Goal: Transaction & Acquisition: Download file/media

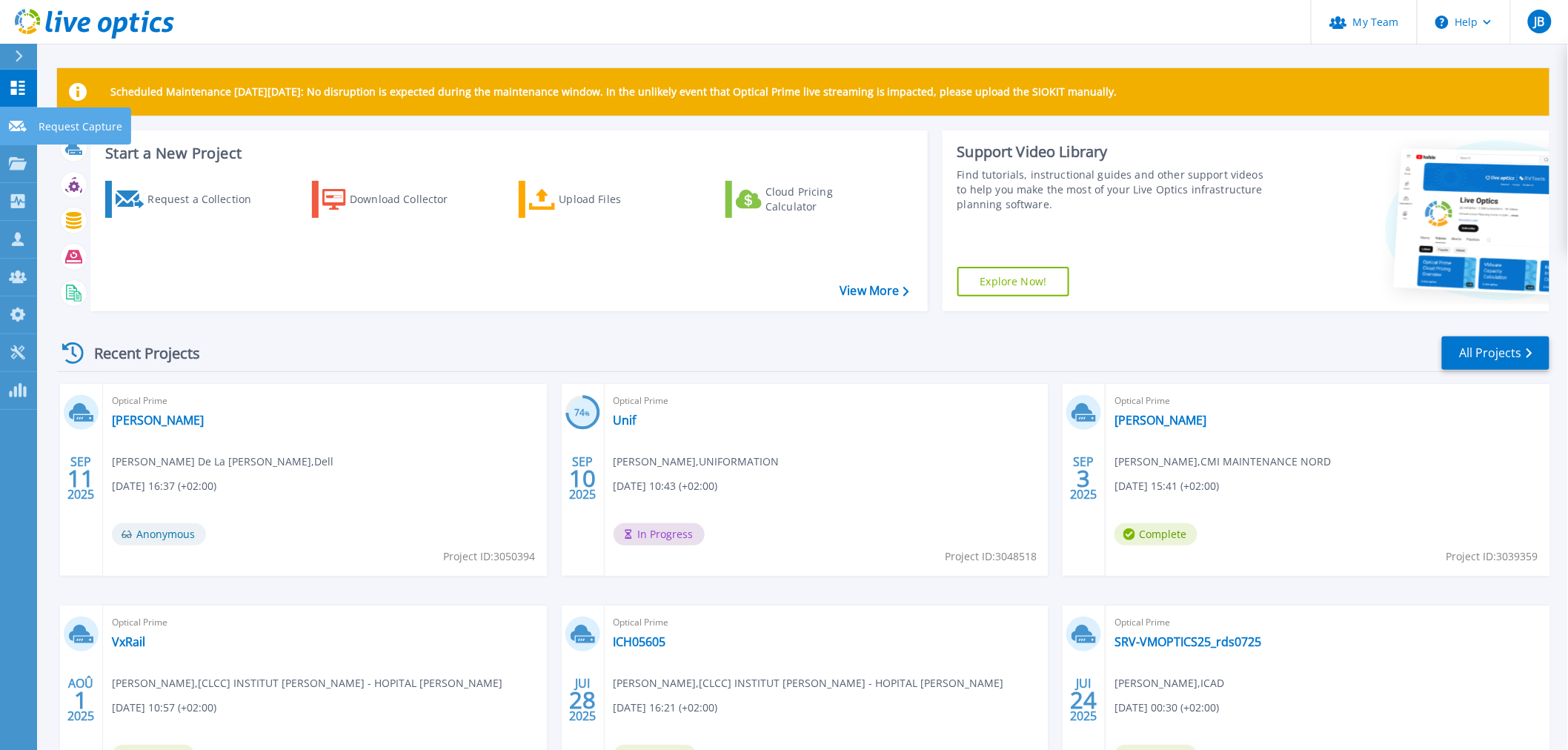
click at [12, 130] on icon at bounding box center [17, 127] width 18 height 11
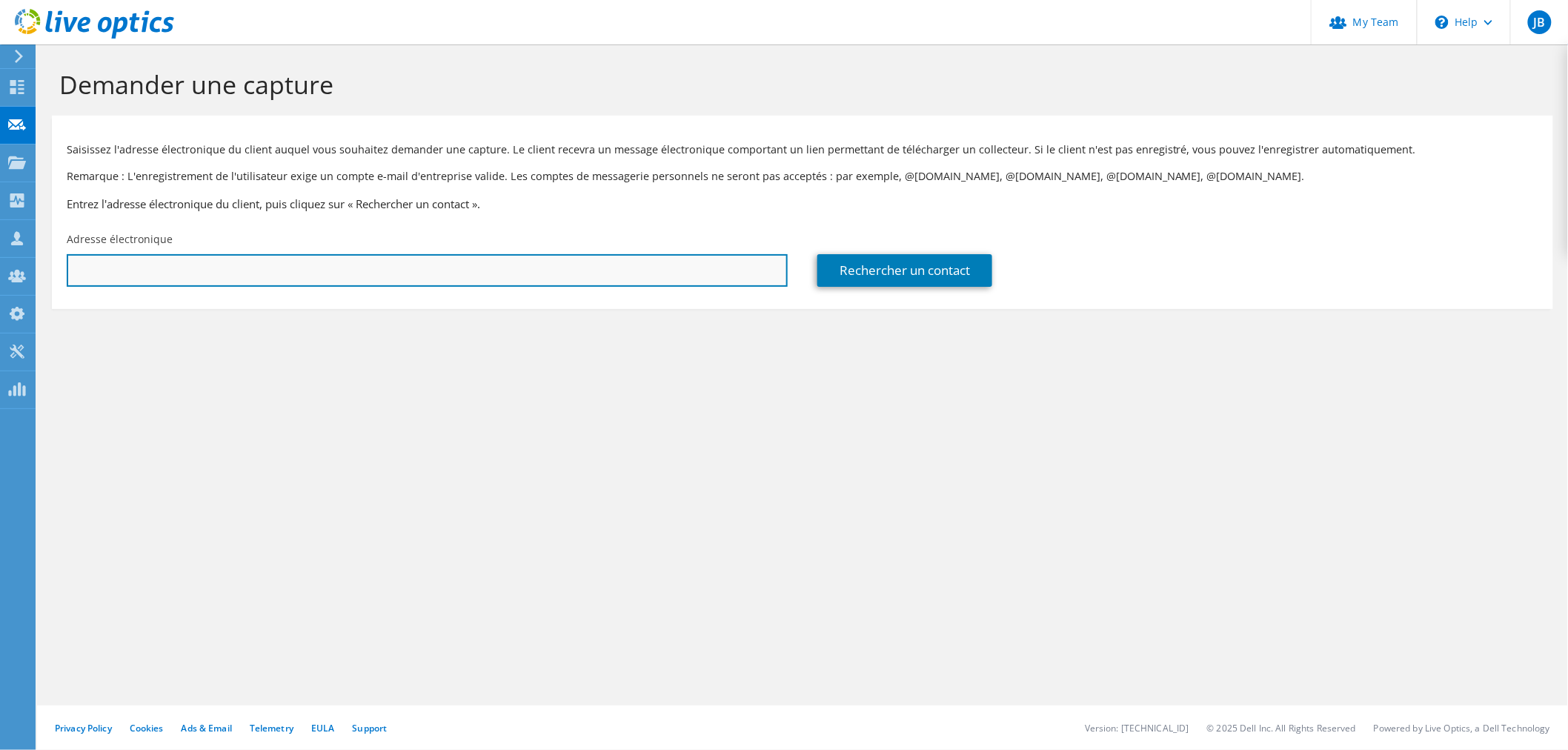
click at [158, 271] on input "text" at bounding box center [427, 271] width 721 height 32
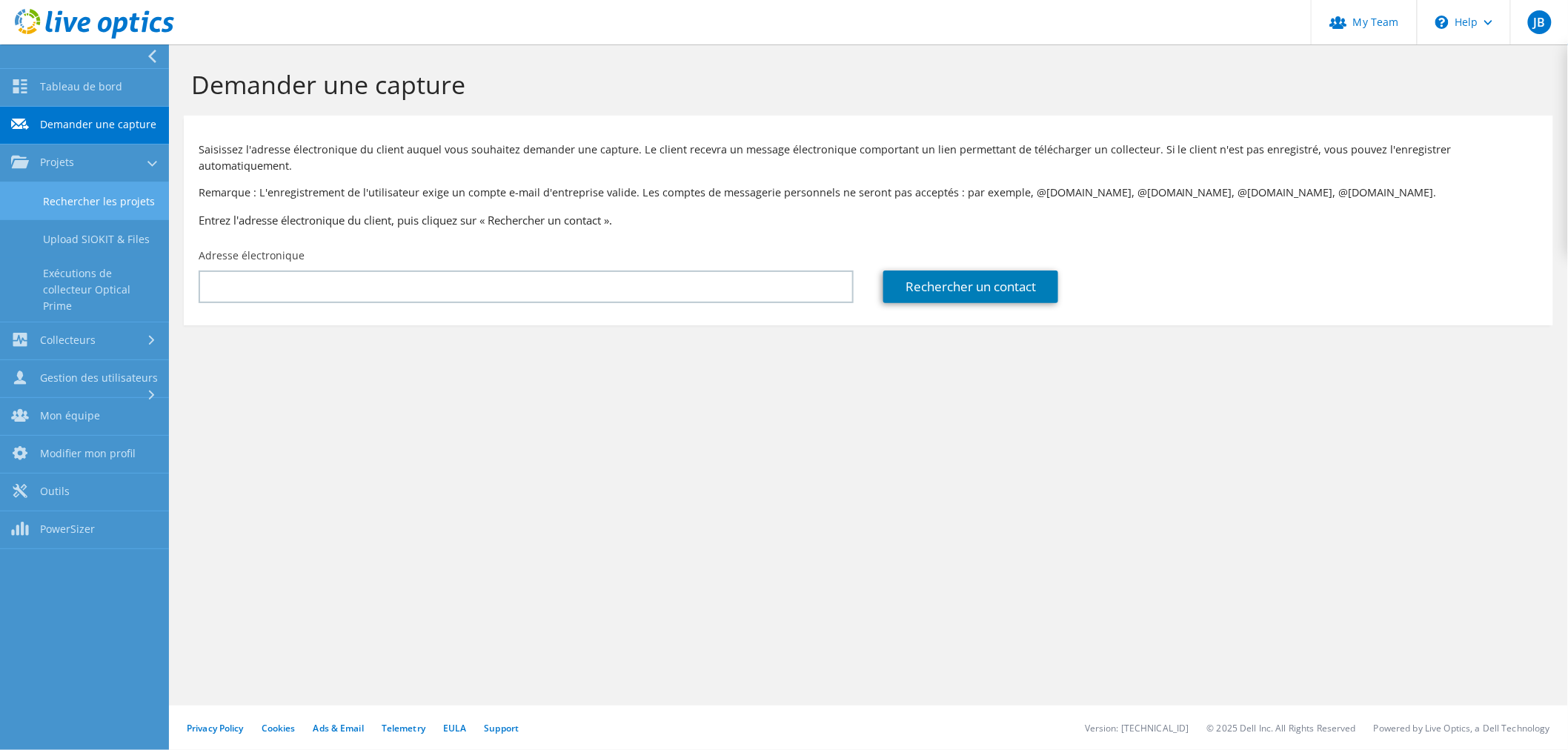
click at [81, 193] on link "Rechercher les projets" at bounding box center [84, 201] width 169 height 38
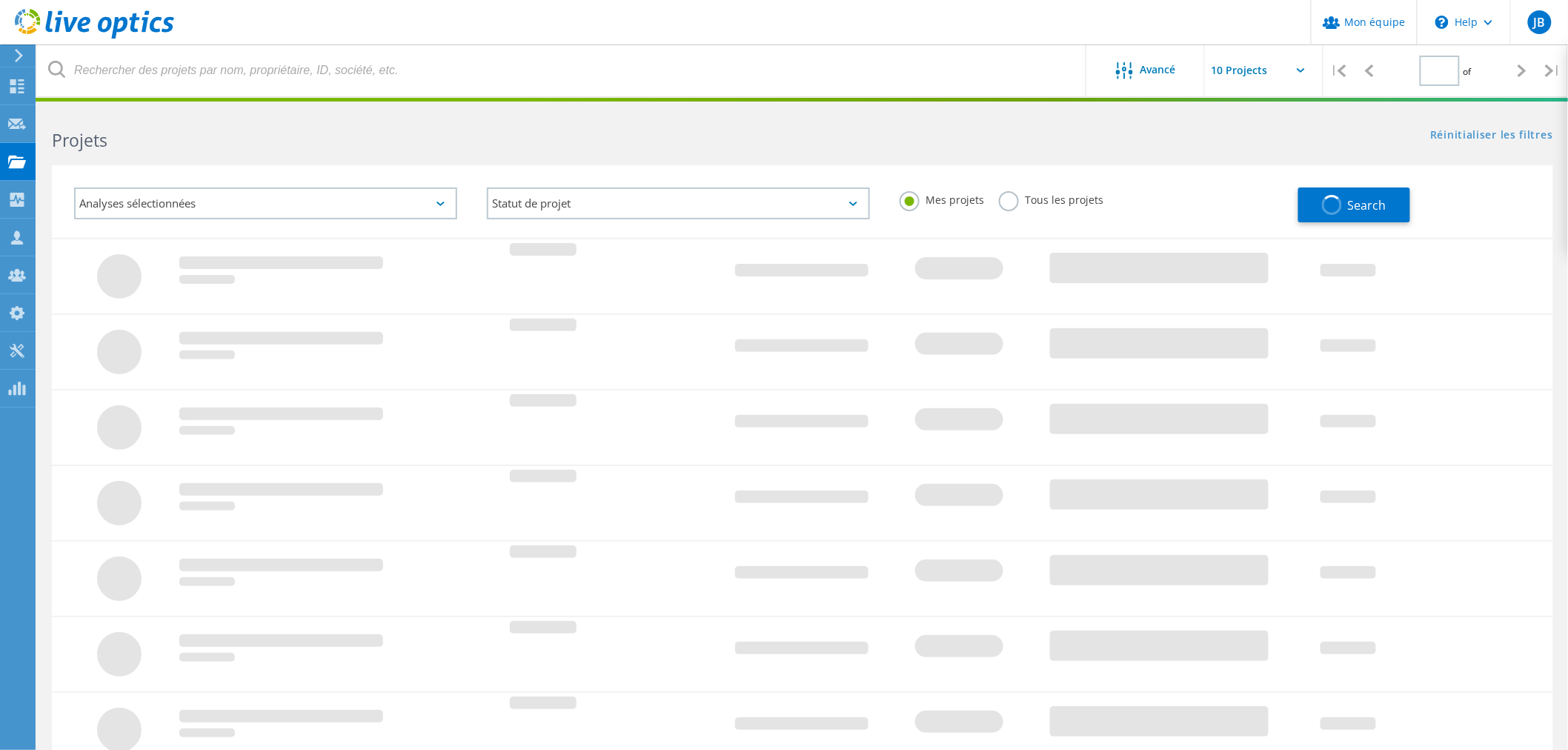
type input "1"
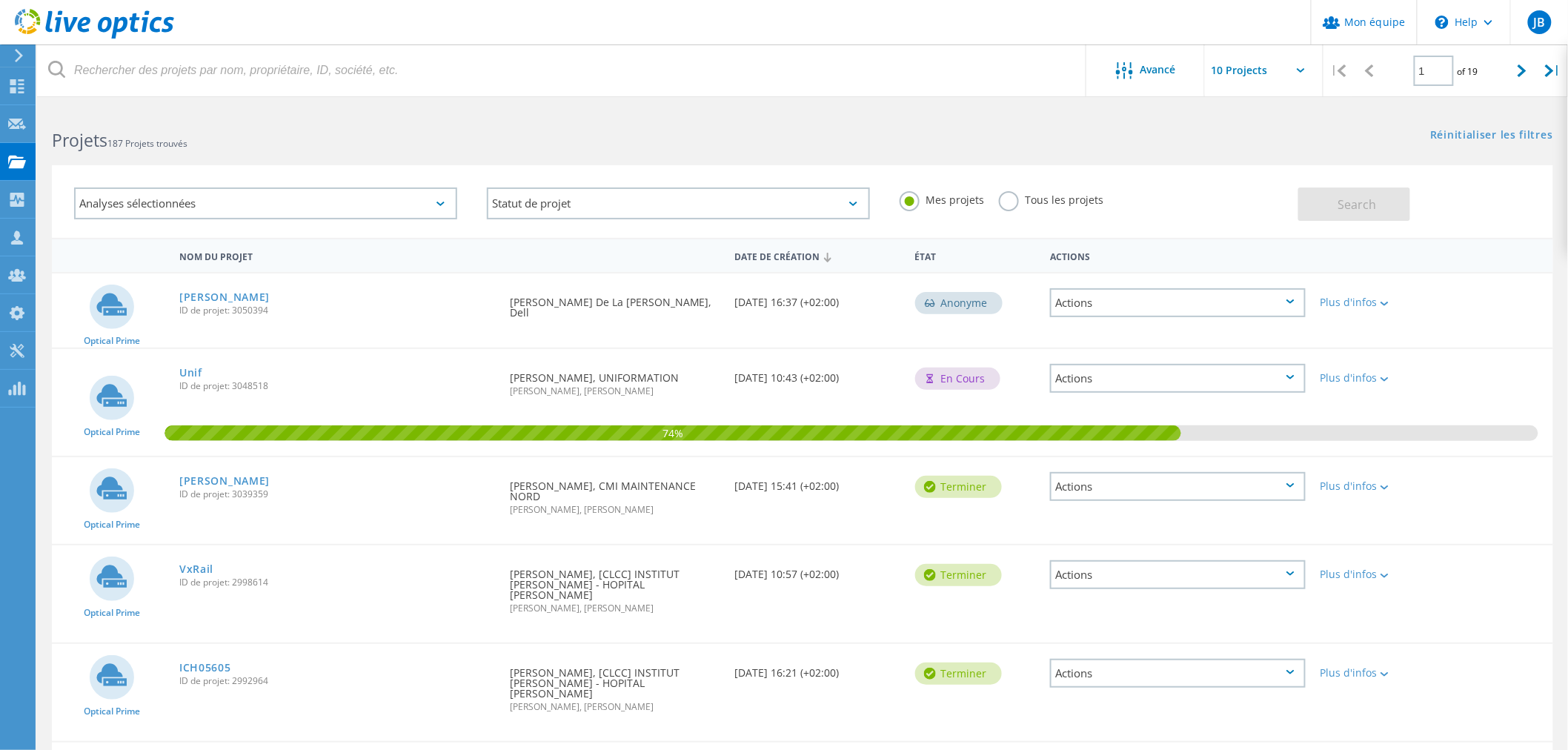
click at [213, 133] on h2 "Projets 187 Projets trouvés" at bounding box center [419, 140] width 736 height 25
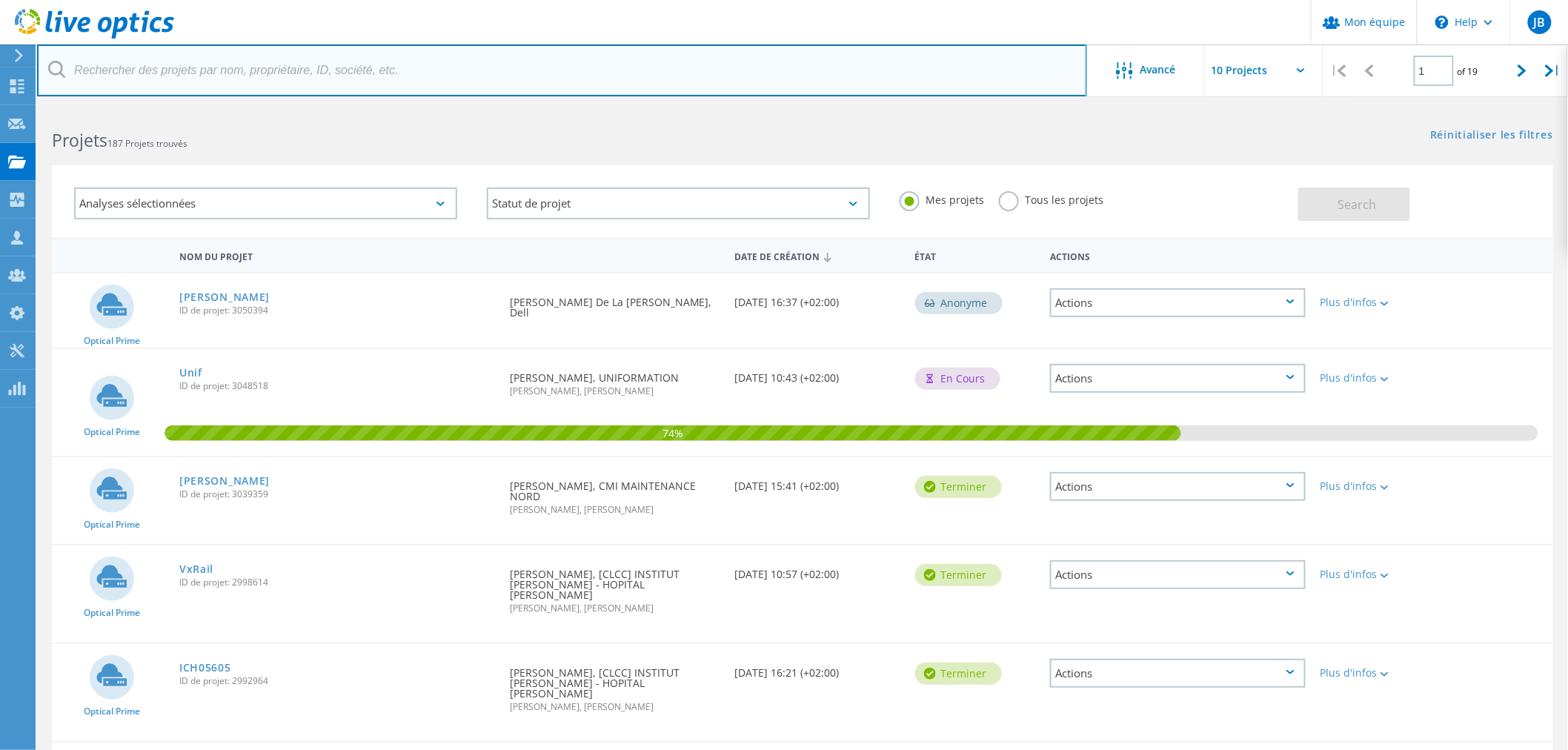
click at [182, 67] on input "text" at bounding box center [561, 71] width 1049 height 51
click at [234, 69] on input "text" at bounding box center [561, 71] width 1049 height 51
type input "3020"
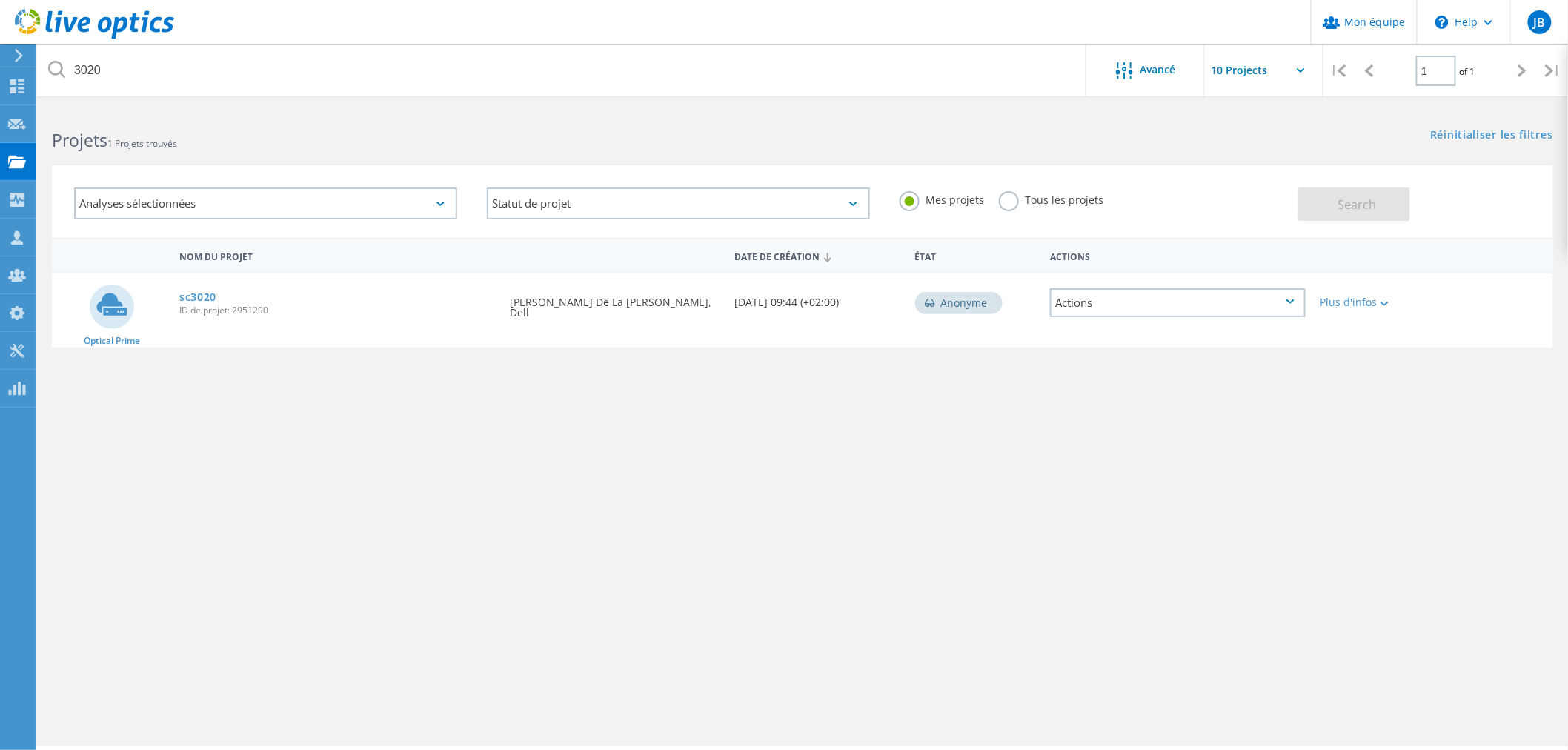
click at [210, 284] on div "sc3020 ID de projet: 2951290" at bounding box center [336, 301] width 331 height 56
click at [203, 294] on link "sc3020" at bounding box center [197, 296] width 37 height 10
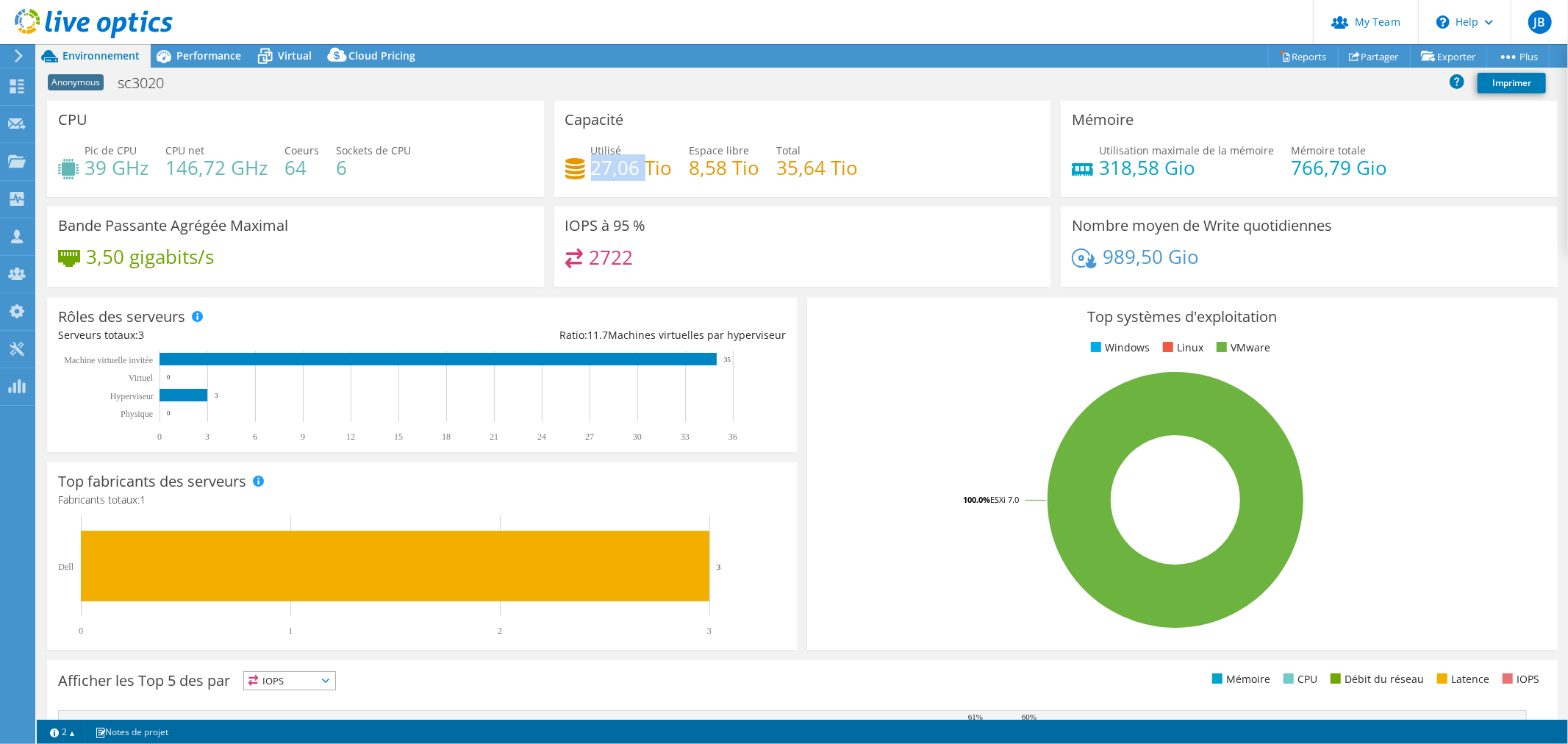
drag, startPoint x: 590, startPoint y: 167, endPoint x: 645, endPoint y: 164, distance: 55.1
click at [645, 164] on h4 "27,06 Tio" at bounding box center [632, 167] width 81 height 16
click at [216, 51] on span "Performance" at bounding box center [209, 55] width 64 height 14
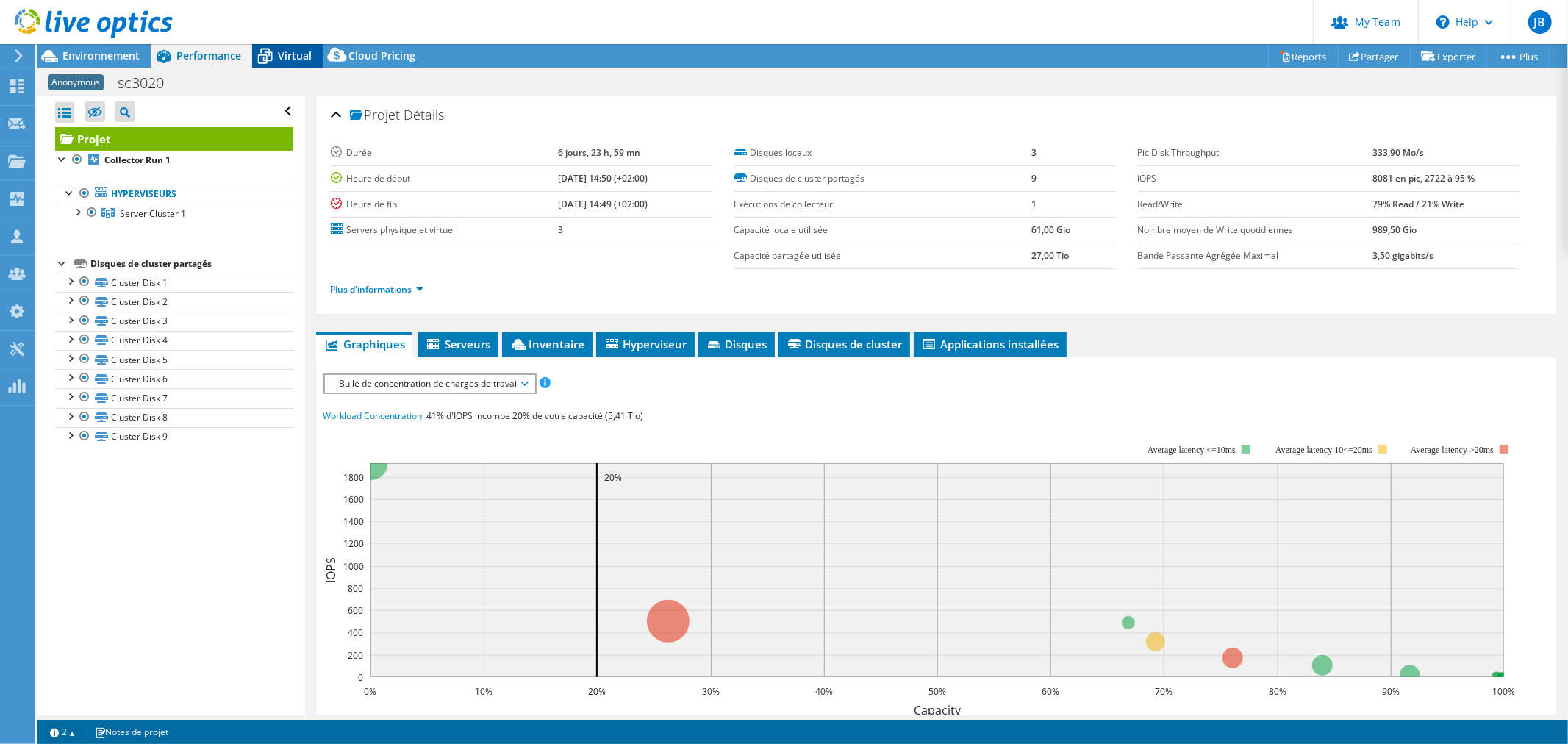
click at [270, 56] on icon at bounding box center [266, 57] width 15 height 11
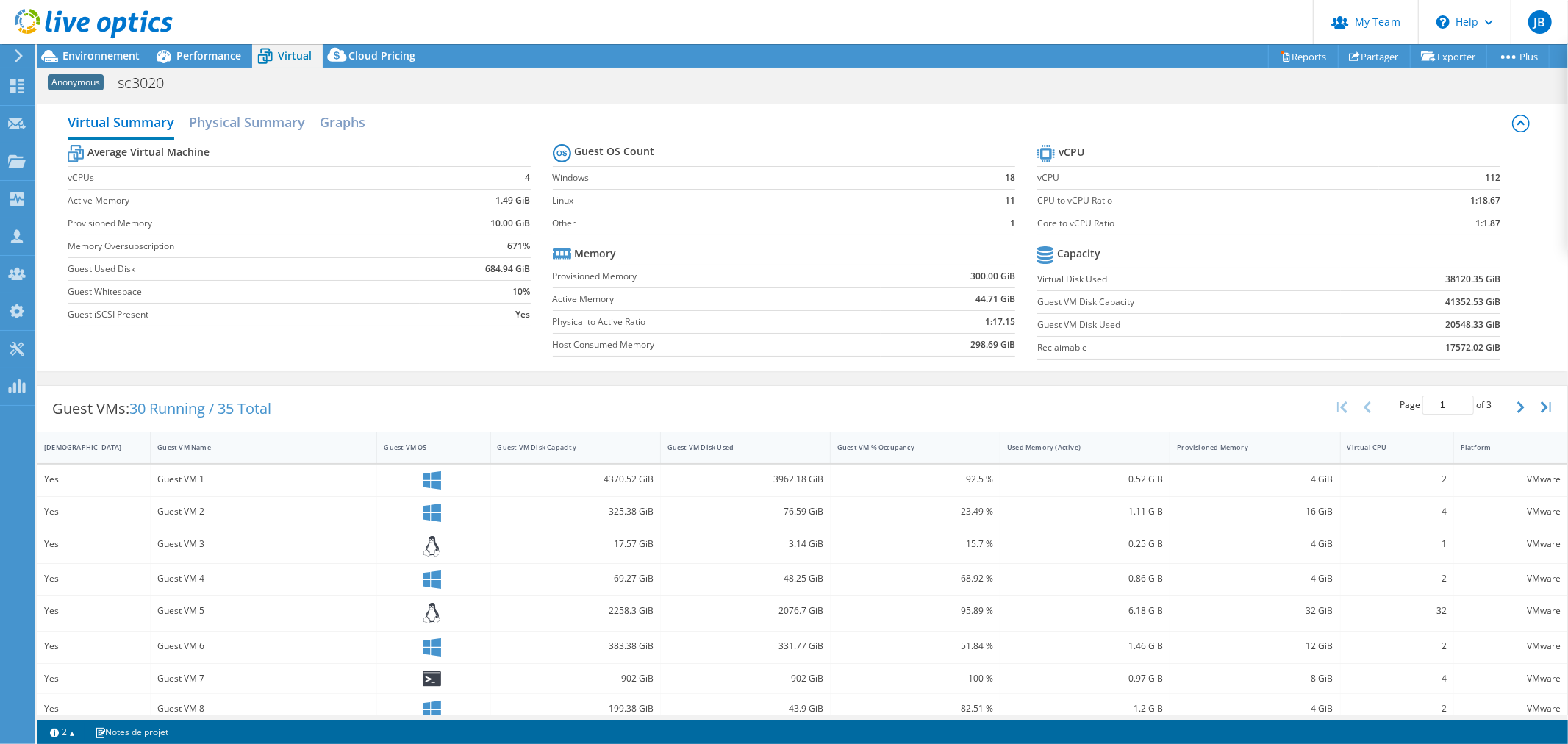
scroll to position [164, 0]
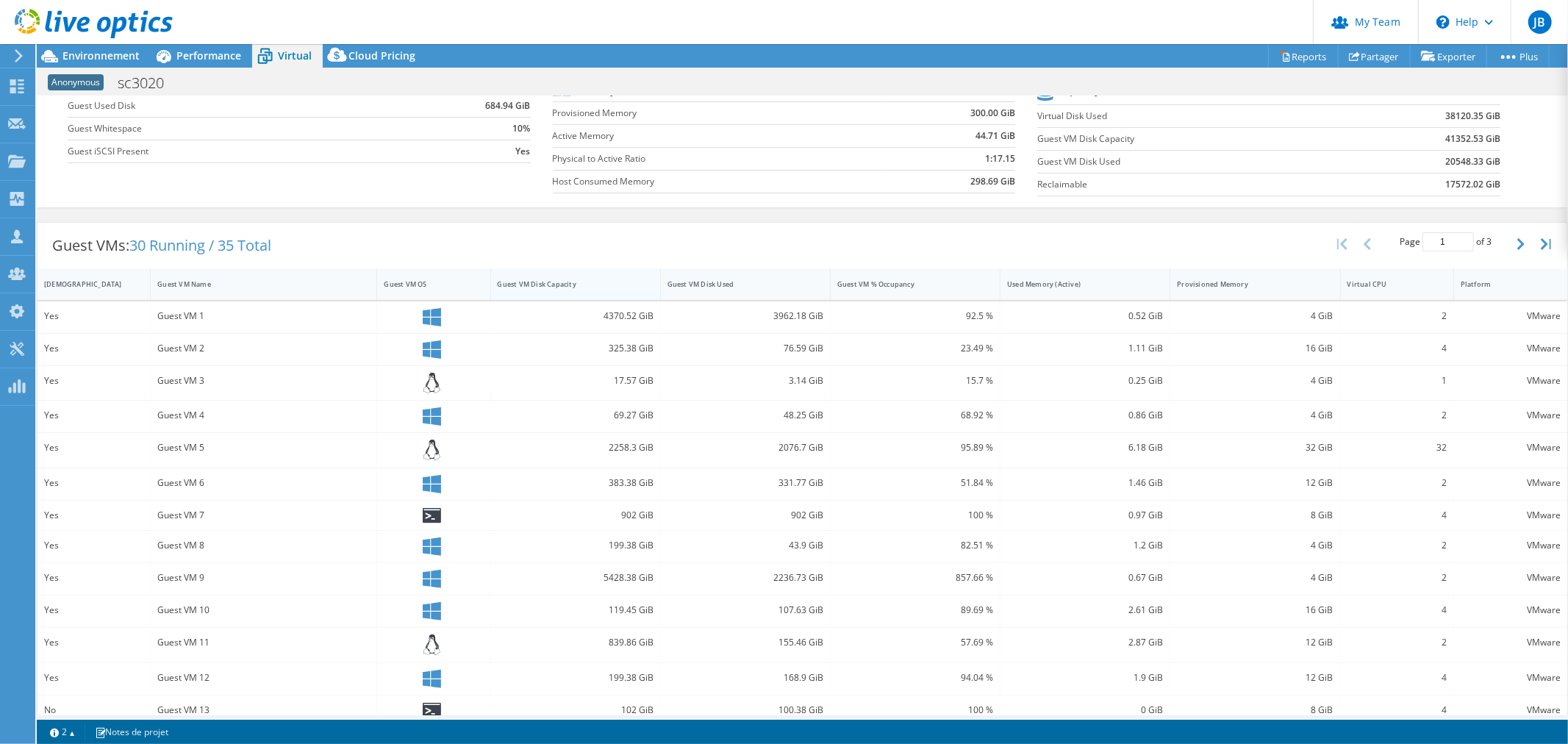
click at [575, 287] on div "Guest VM Disk Capacity" at bounding box center [566, 284] width 138 height 9
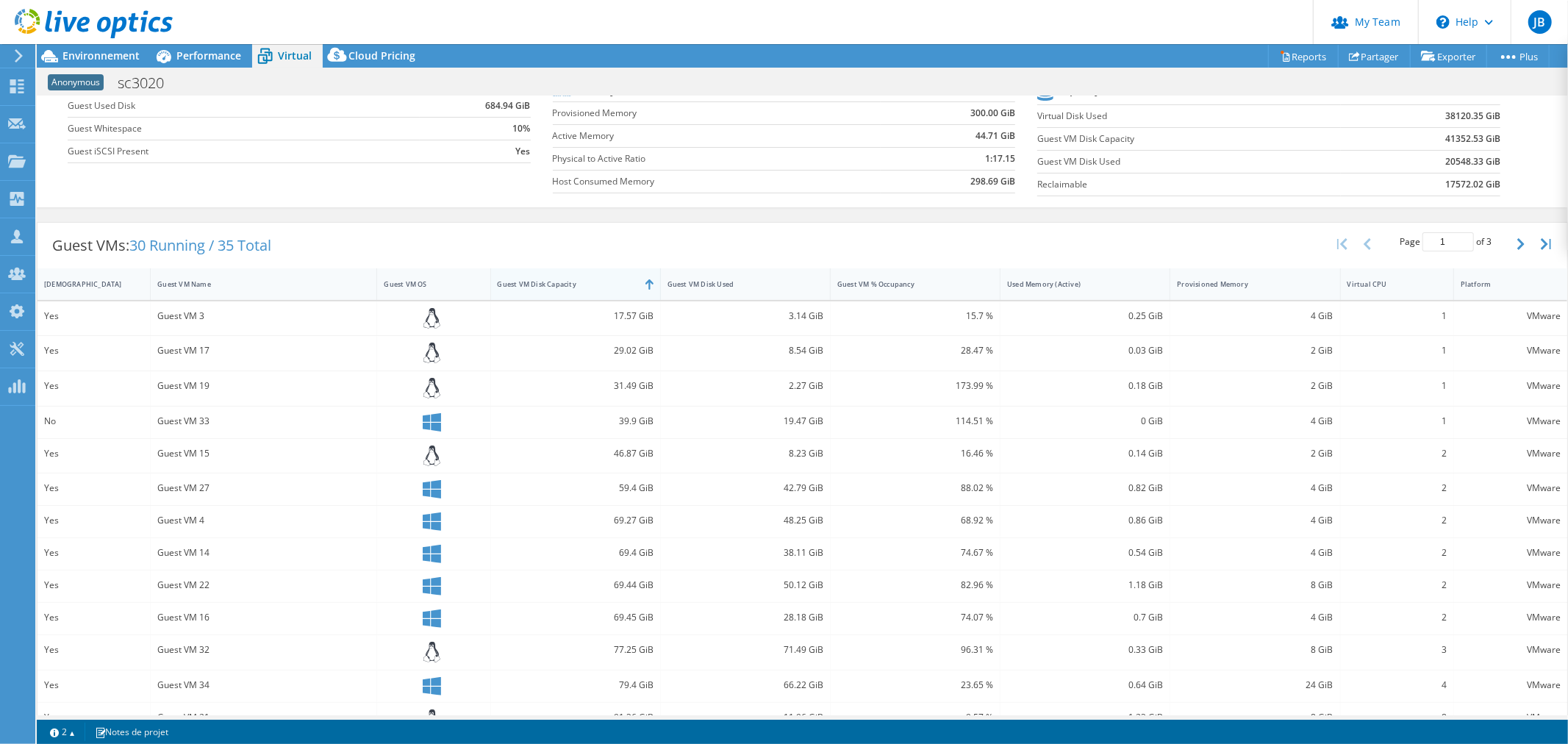
click at [579, 287] on div "Guest VM Disk Capacity" at bounding box center [566, 284] width 138 height 9
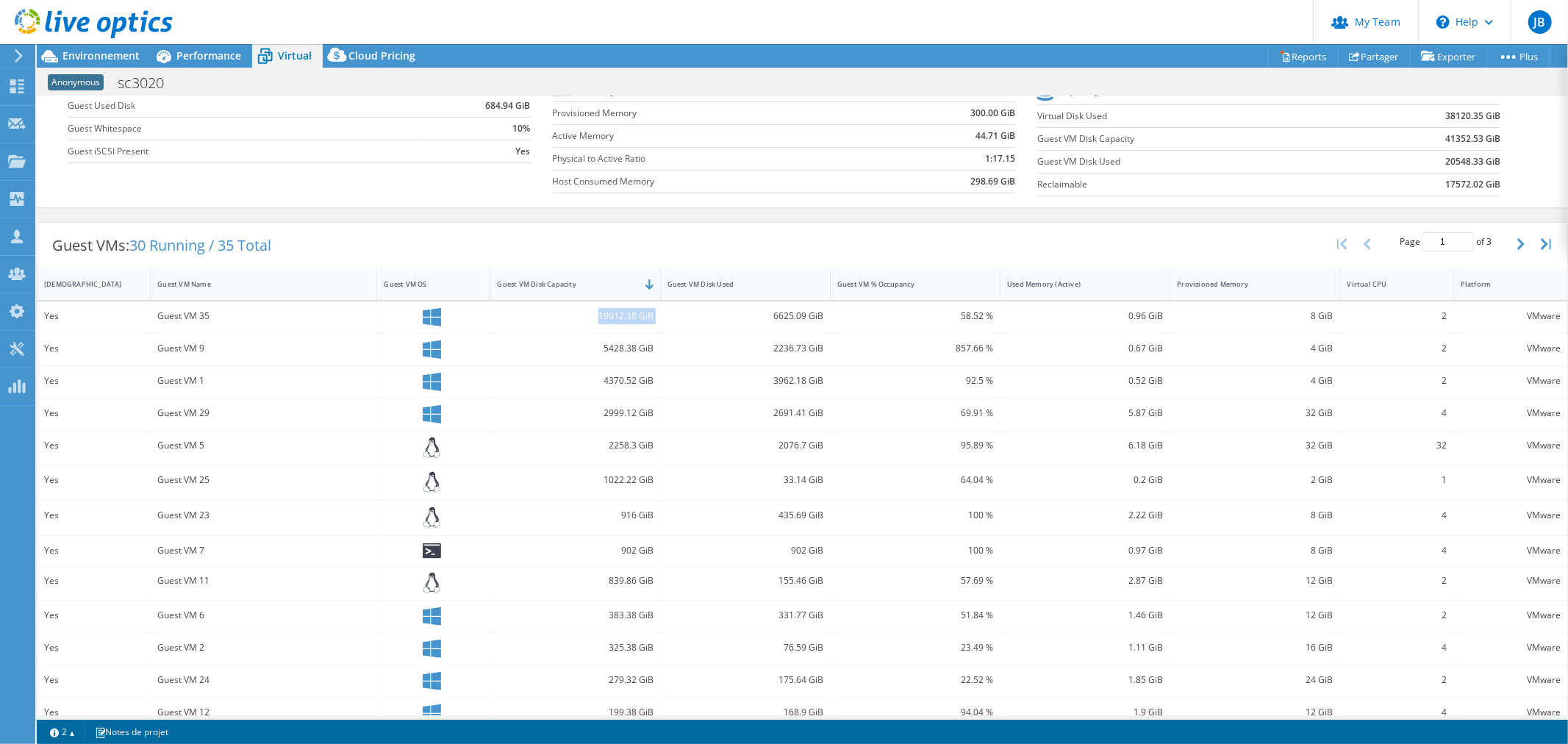
drag, startPoint x: 586, startPoint y: 324, endPoint x: 659, endPoint y: 323, distance: 73.0
click at [659, 323] on div "Yes Guest VM 35 19912.38 GiB 6625.09 GiB 58.52 % 0.96 GiB 8 GiB 2 VMware" at bounding box center [802, 317] width 1529 height 31
click at [620, 320] on div "19912.38 GiB" at bounding box center [575, 316] width 156 height 16
drag, startPoint x: 588, startPoint y: 316, endPoint x: 671, endPoint y: 315, distance: 83.0
click at [671, 315] on div "Yes Guest VM 35 19912.38 GiB 6625.09 GiB 58.52 % 0.96 GiB 8 GiB 2 VMware" at bounding box center [802, 317] width 1529 height 31
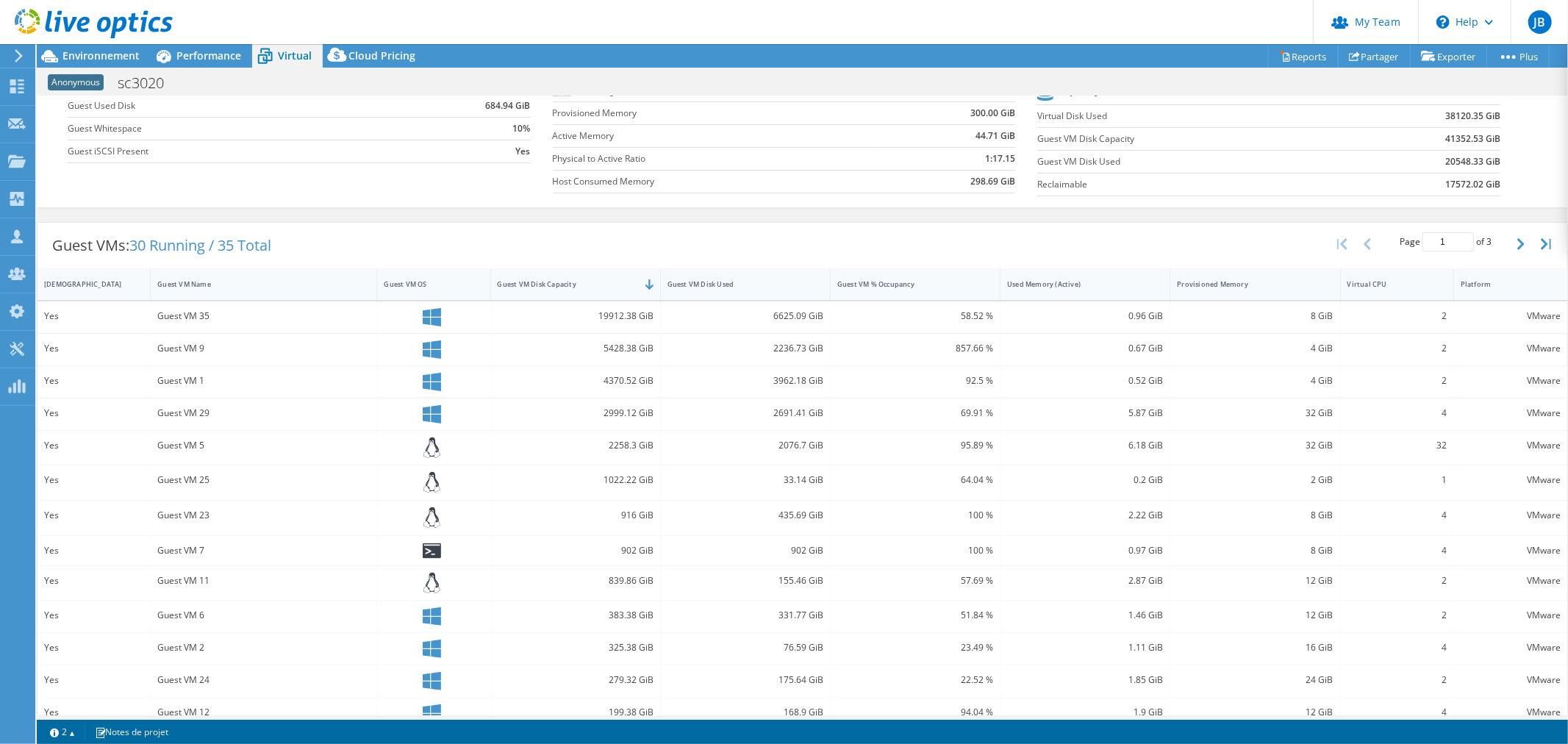
click at [711, 348] on div "2236.73 GiB" at bounding box center [745, 348] width 156 height 16
drag, startPoint x: 758, startPoint y: 317, endPoint x: 802, endPoint y: 315, distance: 44.0
click at [802, 315] on div "6625.09 GiB" at bounding box center [745, 316] width 156 height 16
drag, startPoint x: 573, startPoint y: 318, endPoint x: 650, endPoint y: 319, distance: 77.0
click at [650, 319] on div "19912.38 GiB" at bounding box center [576, 317] width 170 height 31
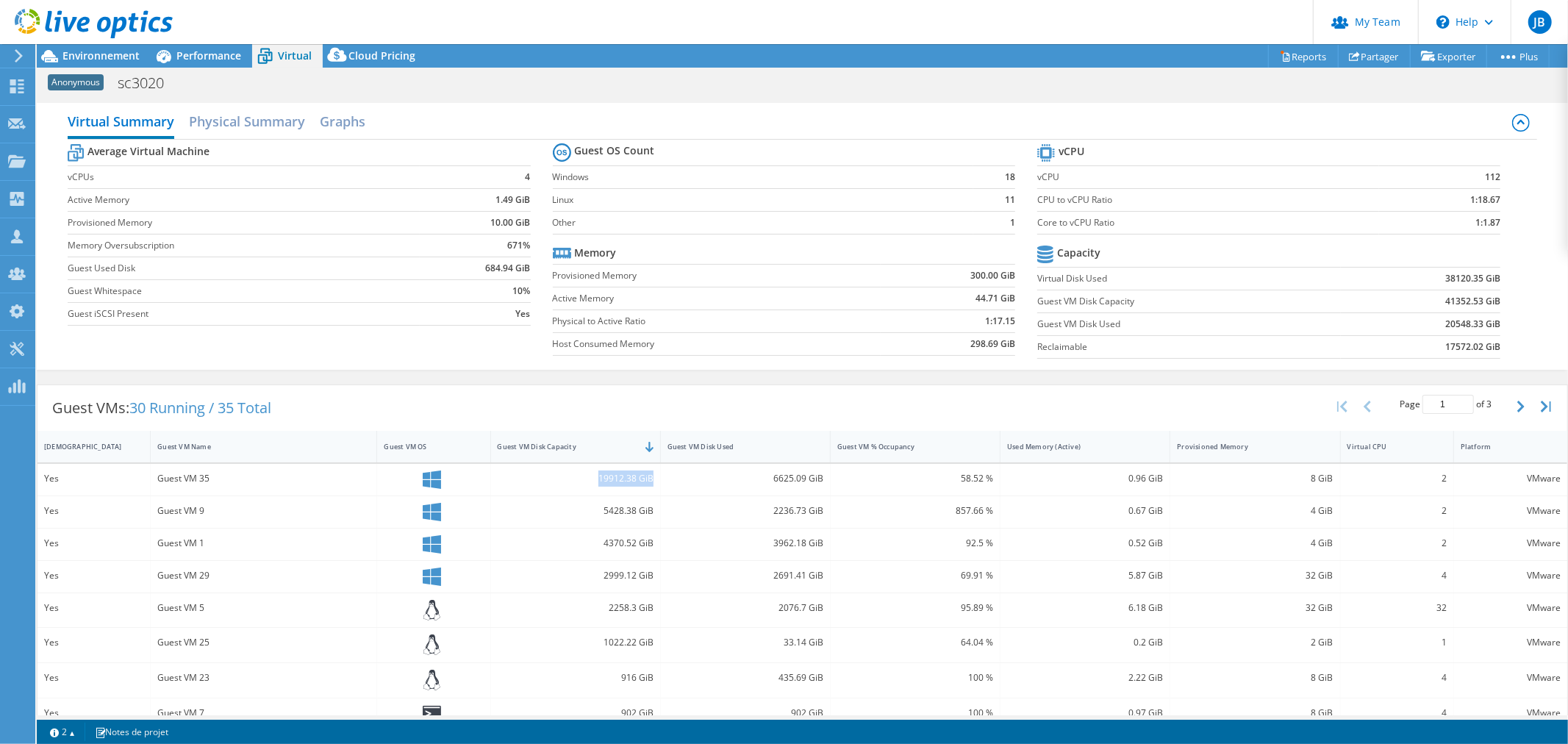
scroll to position [0, 0]
click at [263, 123] on h2 "Physical Summary" at bounding box center [247, 123] width 116 height 32
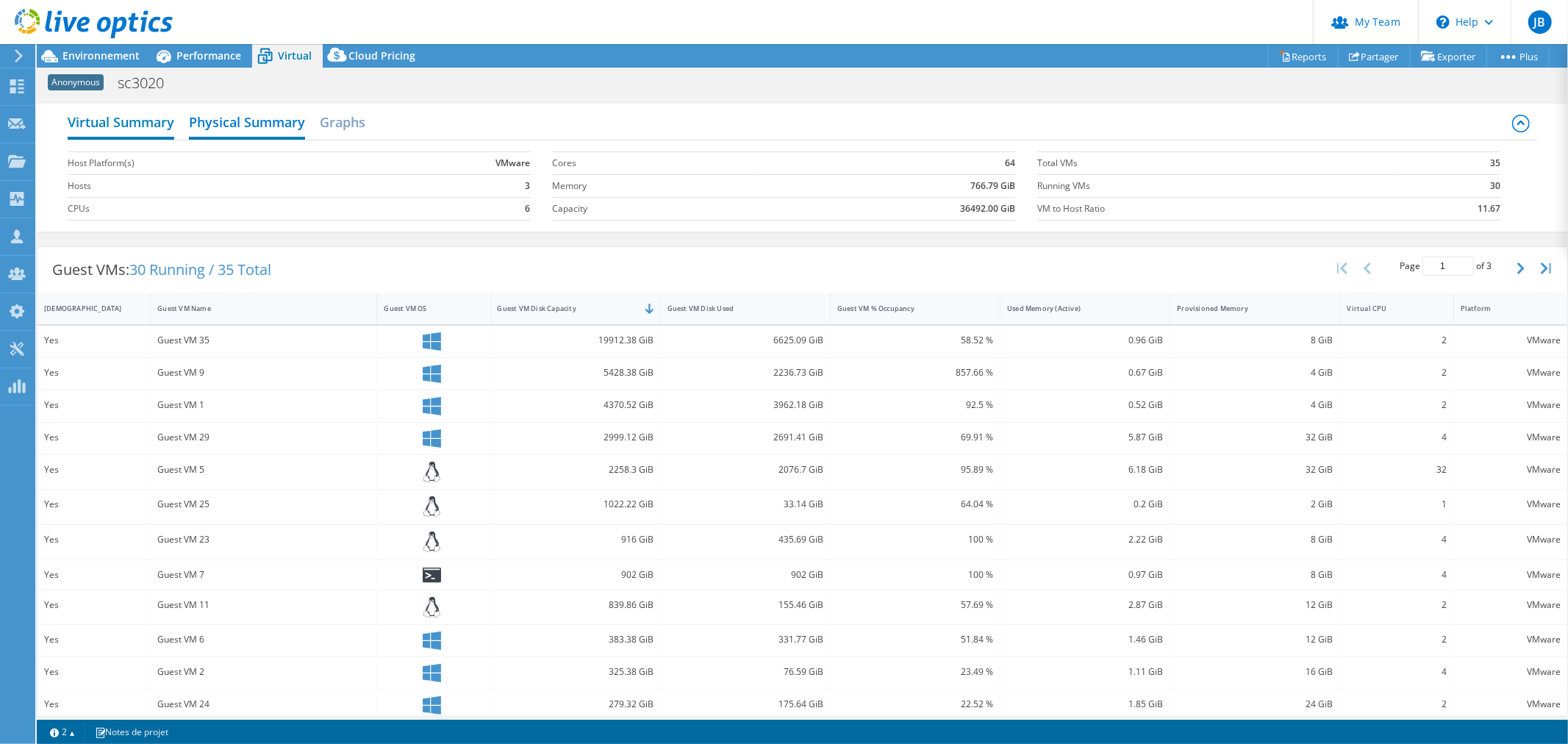
drag, startPoint x: 164, startPoint y: 125, endPoint x: 166, endPoint y: 115, distance: 10.2
click at [164, 125] on h2 "Virtual Summary" at bounding box center [121, 123] width 107 height 32
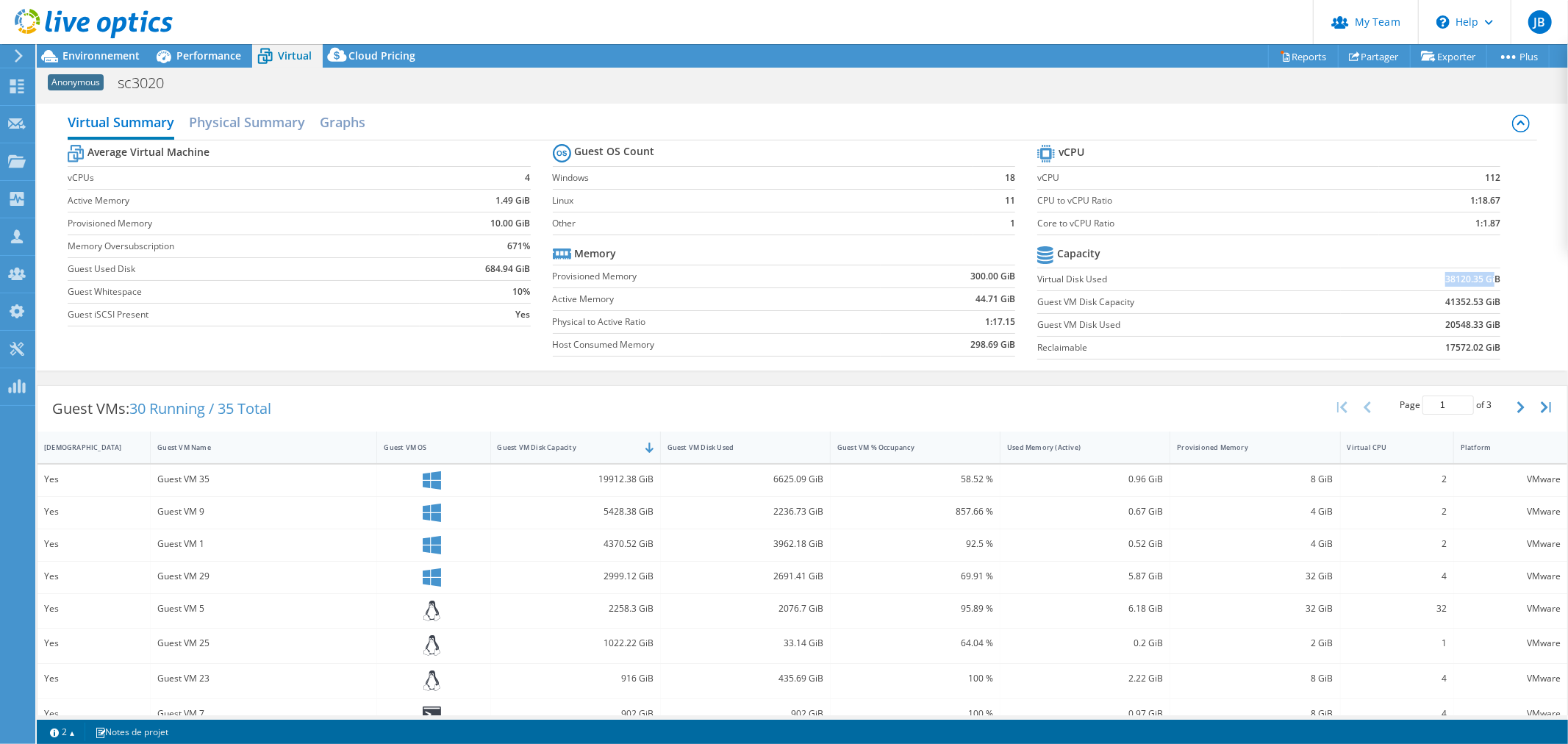
drag, startPoint x: 1427, startPoint y: 279, endPoint x: 1486, endPoint y: 280, distance: 59.0
click at [1486, 280] on td "38120.35 GiB" at bounding box center [1420, 279] width 160 height 23
drag, startPoint x: 1430, startPoint y: 325, endPoint x: 1483, endPoint y: 324, distance: 53.0
click at [1483, 324] on td "20548.33 GiB" at bounding box center [1420, 324] width 160 height 23
click at [1445, 321] on b "20548.33 GiB" at bounding box center [1472, 325] width 55 height 15
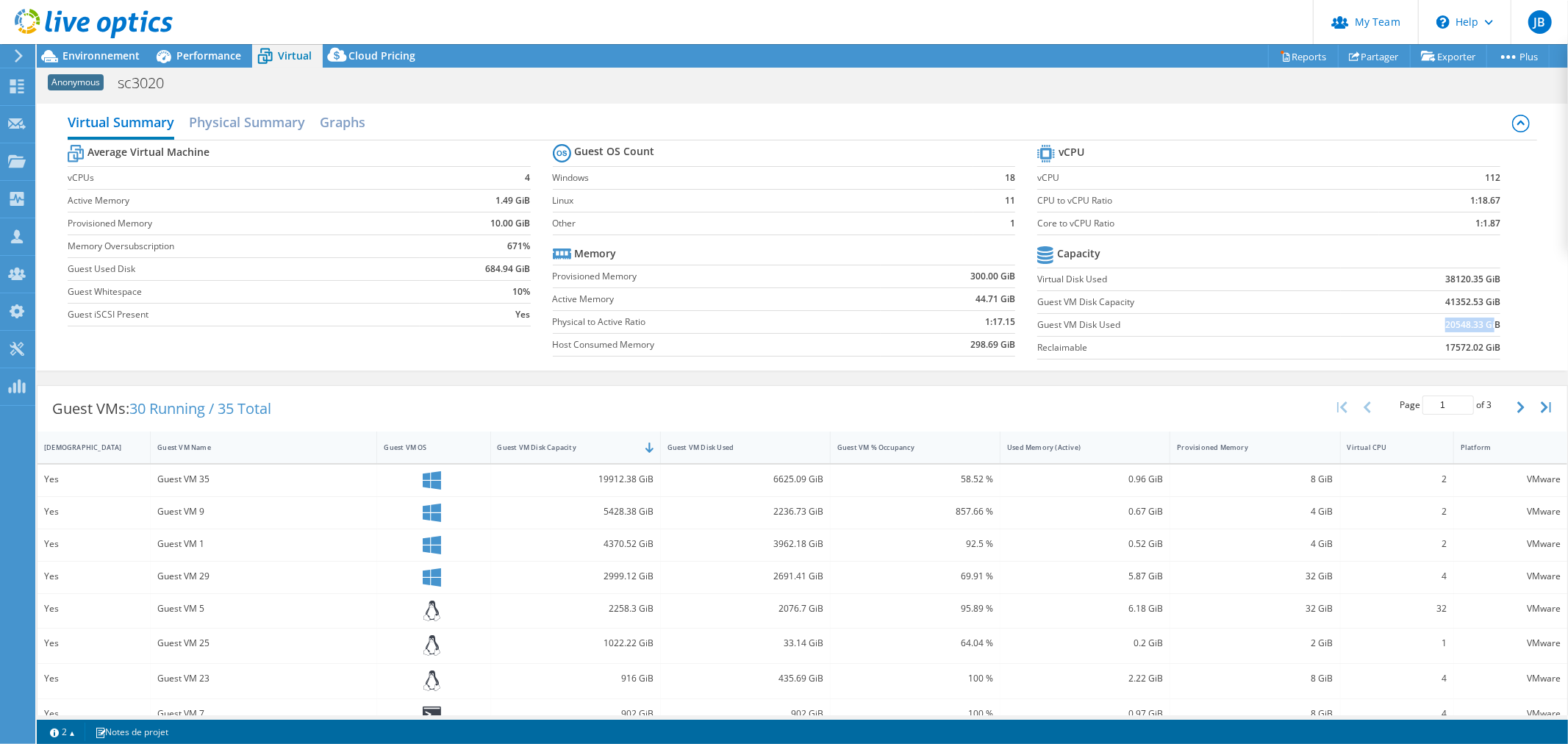
click at [1445, 325] on b "20548.33 GiB" at bounding box center [1472, 325] width 55 height 15
drag, startPoint x: 1430, startPoint y: 325, endPoint x: 1466, endPoint y: 325, distance: 36.0
click at [1466, 325] on td "20548.33 GiB" at bounding box center [1420, 324] width 160 height 23
drag, startPoint x: 1420, startPoint y: 299, endPoint x: 1492, endPoint y: 302, distance: 72.1
click at [1492, 302] on section "vCPU vCPU 112 CPU to vCPU Ratio 1:18.67 Core to vCPU Ratio 1:1.87 Capacity Virt…" at bounding box center [1280, 253] width 485 height 226
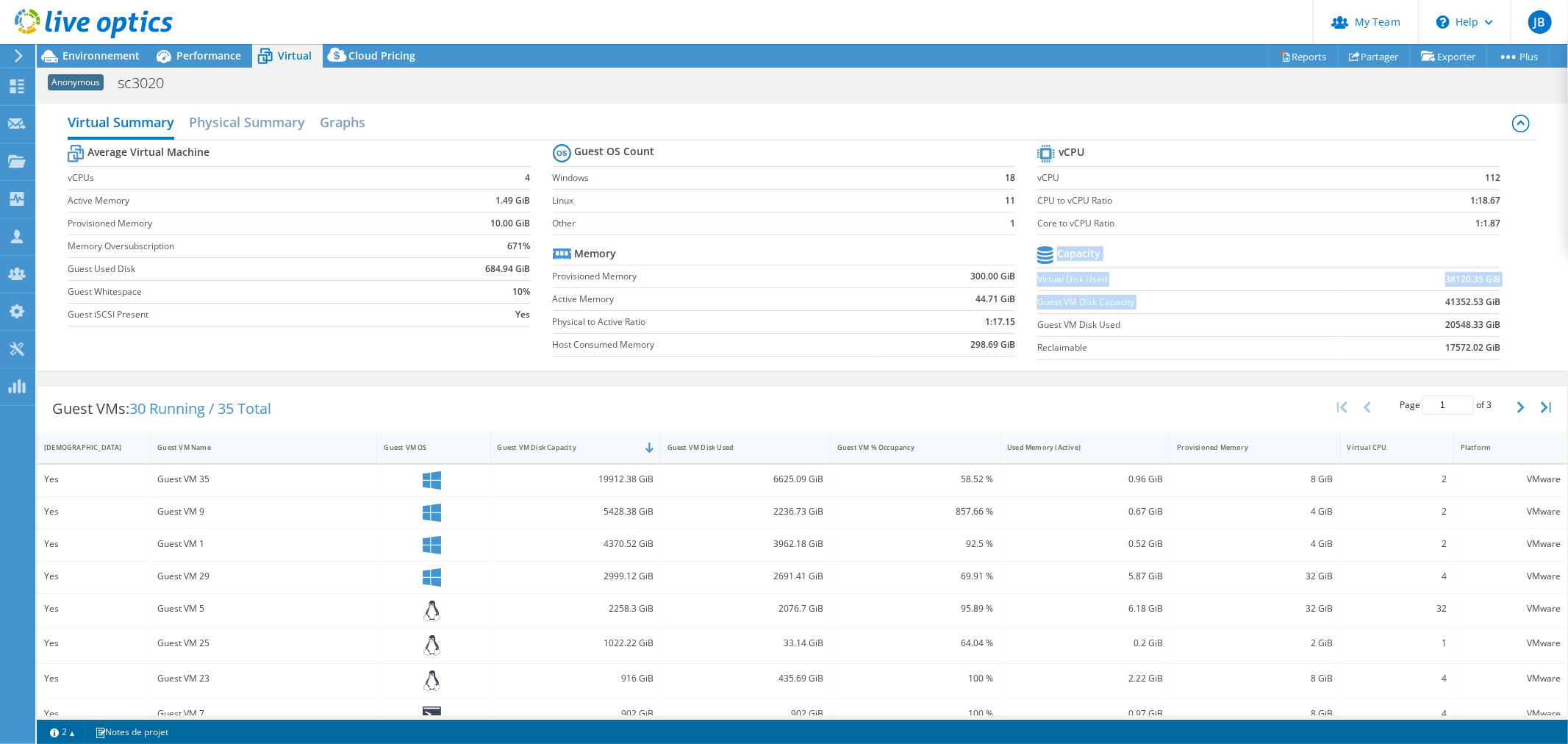
click at [1490, 302] on section "vCPU vCPU 112 CPU to vCPU Ratio 1:18.67 Core to vCPU Ratio 1:1.87 Capacity Virt…" at bounding box center [1280, 253] width 485 height 226
click at [1489, 302] on section "vCPU vCPU 112 CPU to vCPU Ratio 1:18.67 Core to vCPU Ratio 1:1.87 Capacity Virt…" at bounding box center [1280, 253] width 485 height 226
drag, startPoint x: 1427, startPoint y: 274, endPoint x: 1472, endPoint y: 278, distance: 45.2
click at [1472, 278] on td "38120.35 GiB" at bounding box center [1420, 279] width 160 height 23
drag, startPoint x: 1434, startPoint y: 334, endPoint x: 1448, endPoint y: 332, distance: 14.1
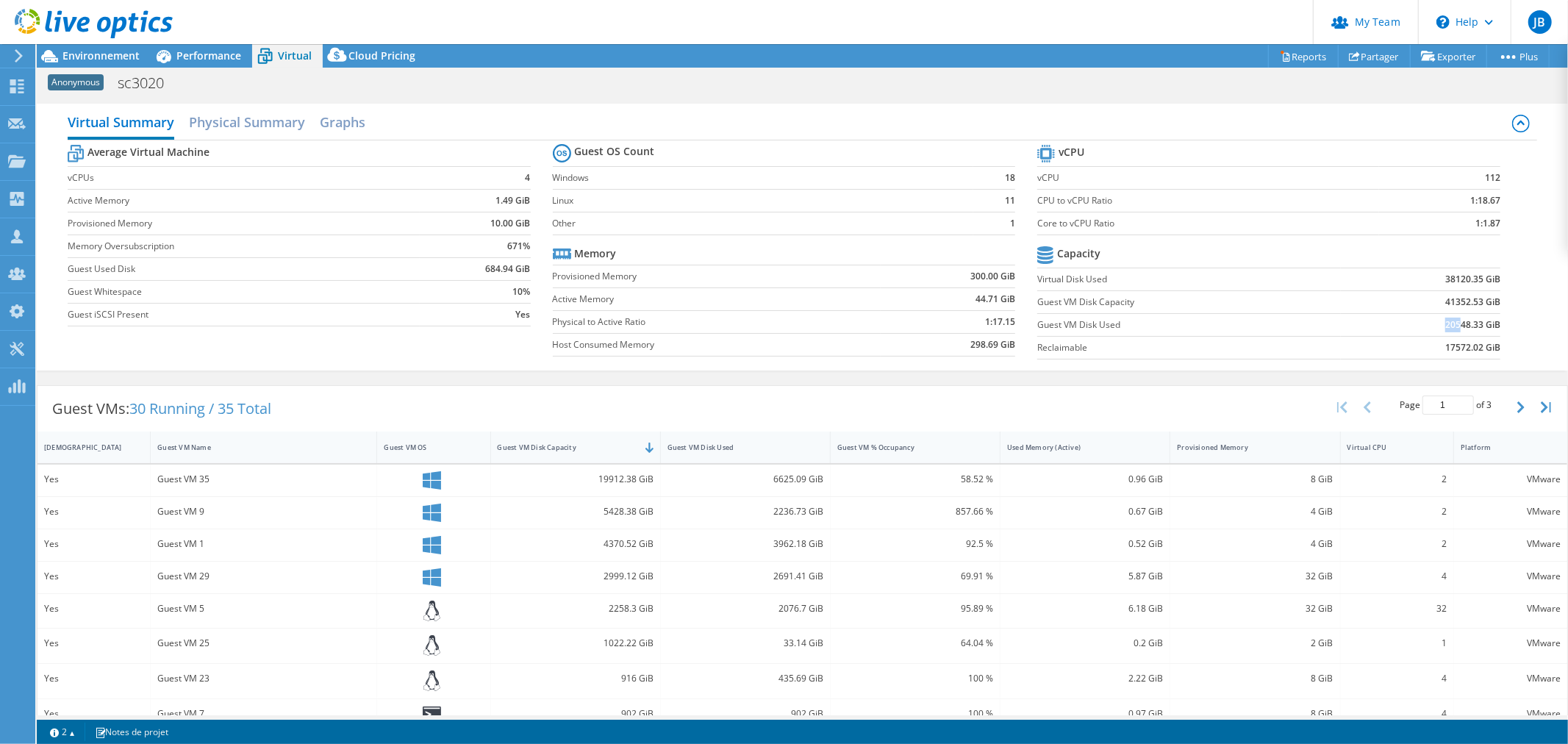
click at [1448, 332] on td "20548.33 GiB" at bounding box center [1420, 324] width 160 height 23
drag, startPoint x: 1434, startPoint y: 350, endPoint x: 1490, endPoint y: 349, distance: 56.0
click at [1490, 349] on section "vCPU vCPU 112 CPU to vCPU Ratio 1:18.67 Core to vCPU Ratio 1:1.87 Capacity Virt…" at bounding box center [1280, 253] width 485 height 226
drag, startPoint x: 1421, startPoint y: 321, endPoint x: 1489, endPoint y: 325, distance: 68.1
click at [1489, 325] on section "vCPU vCPU 112 CPU to vCPU Ratio 1:18.67 Core to vCPU Ratio 1:1.87 Capacity Virt…" at bounding box center [1280, 253] width 485 height 226
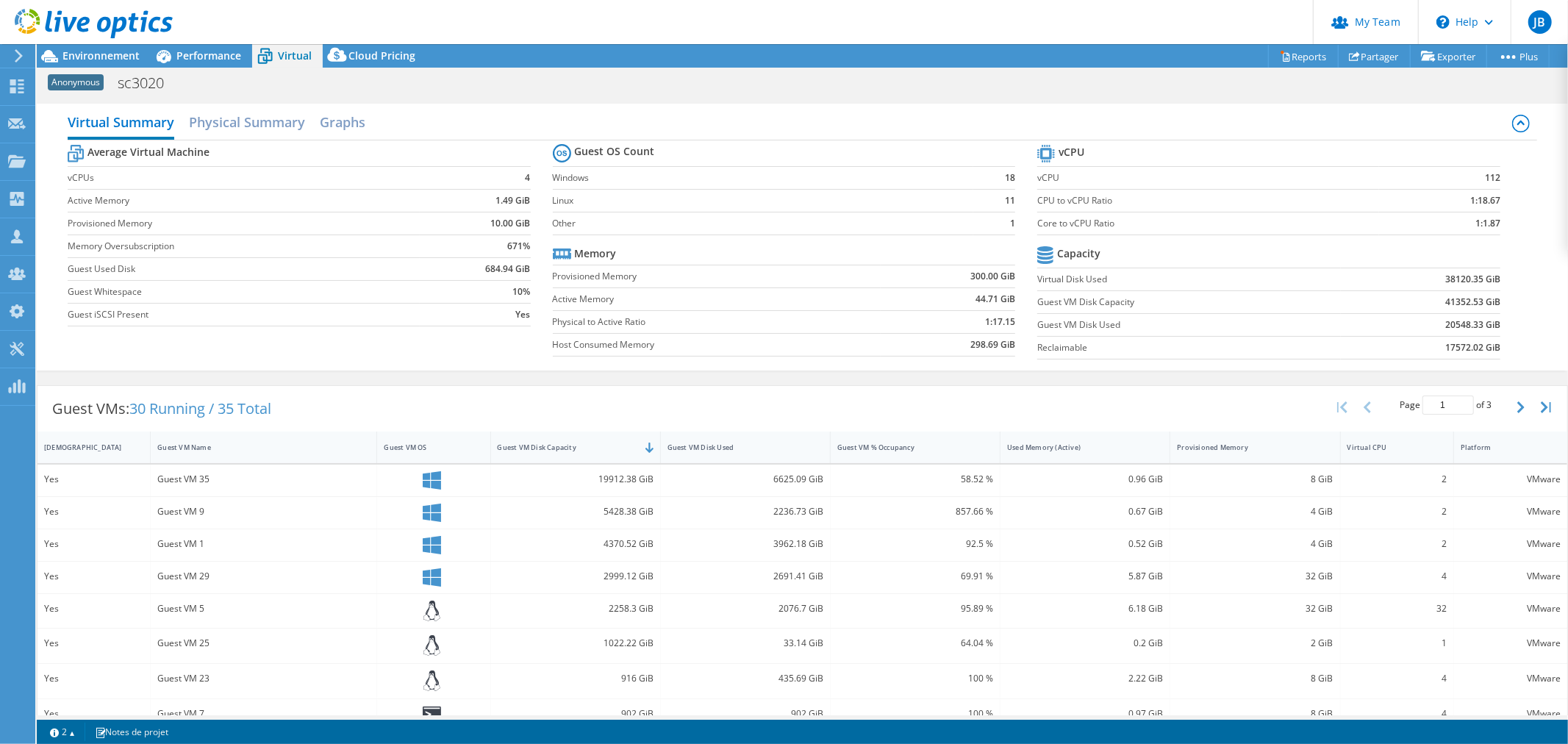
click at [1115, 361] on section "vCPU vCPU 112 CPU to vCPU Ratio 1:18.67 Core to vCPU Ratio 1:1.87 Capacity Virt…" at bounding box center [1280, 253] width 485 height 226
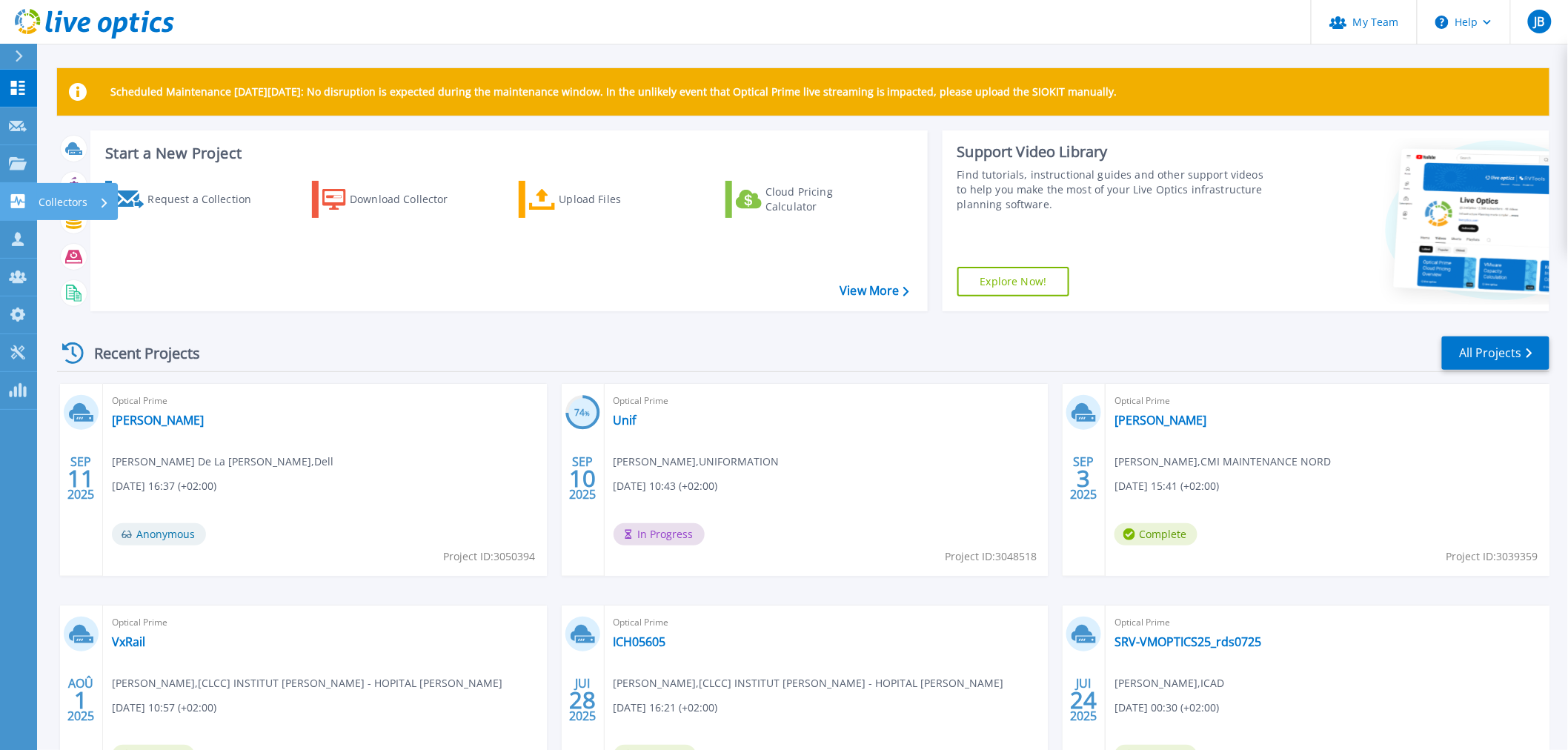
click at [16, 198] on icon at bounding box center [17, 201] width 18 height 14
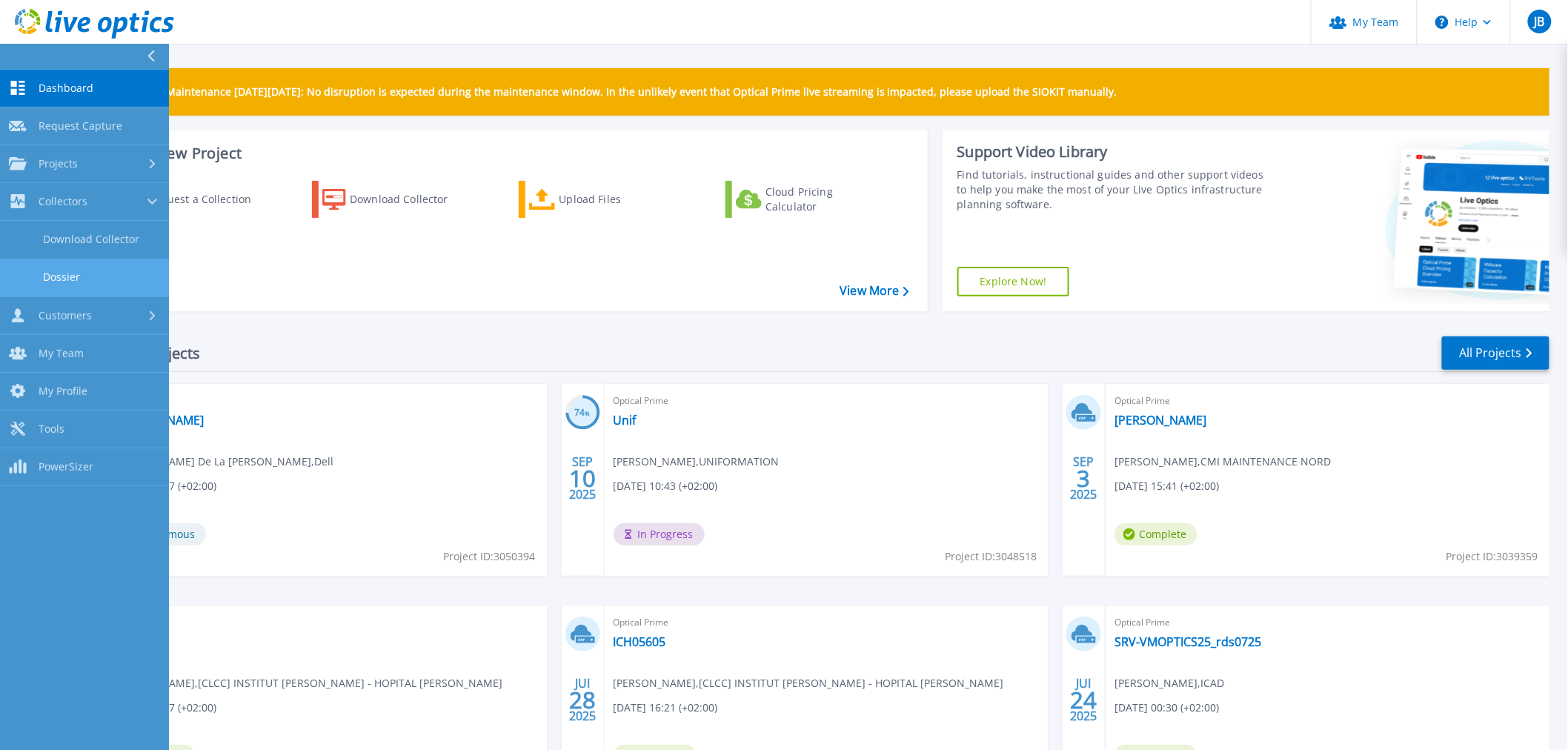
click at [94, 268] on link "Dossier" at bounding box center [84, 277] width 169 height 38
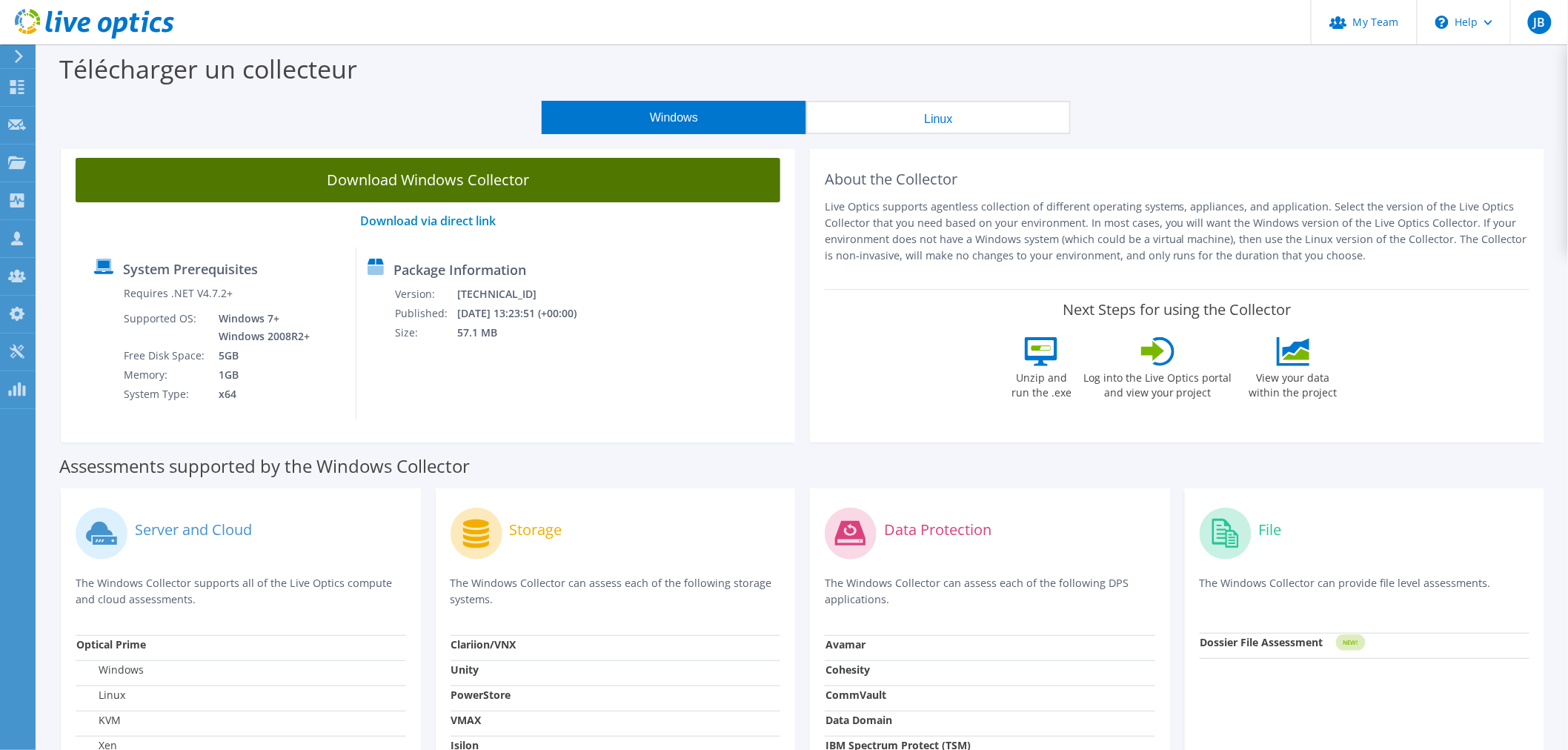
click at [373, 185] on link "Download Windows Collector" at bounding box center [427, 180] width 704 height 45
